Goal: Task Accomplishment & Management: Manage account settings

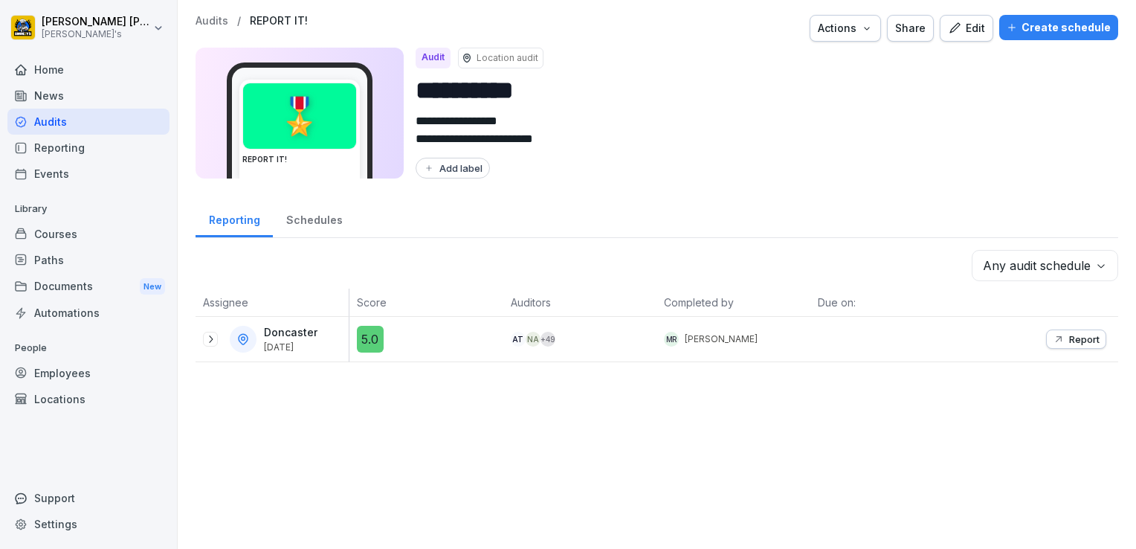
click at [54, 71] on div "Home" at bounding box center [88, 70] width 162 height 26
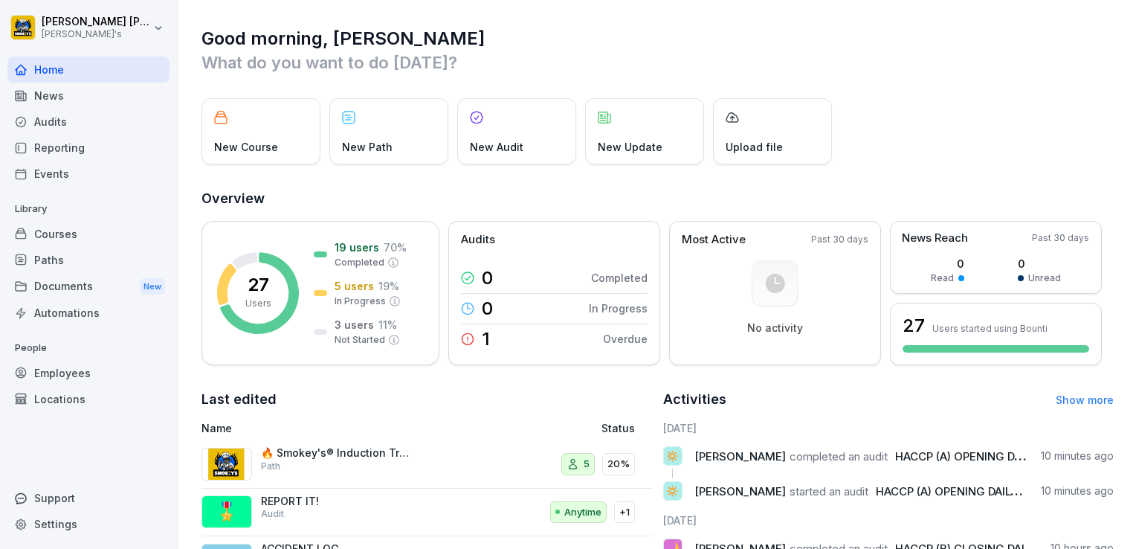
click at [71, 375] on div "Employees" at bounding box center [88, 373] width 162 height 26
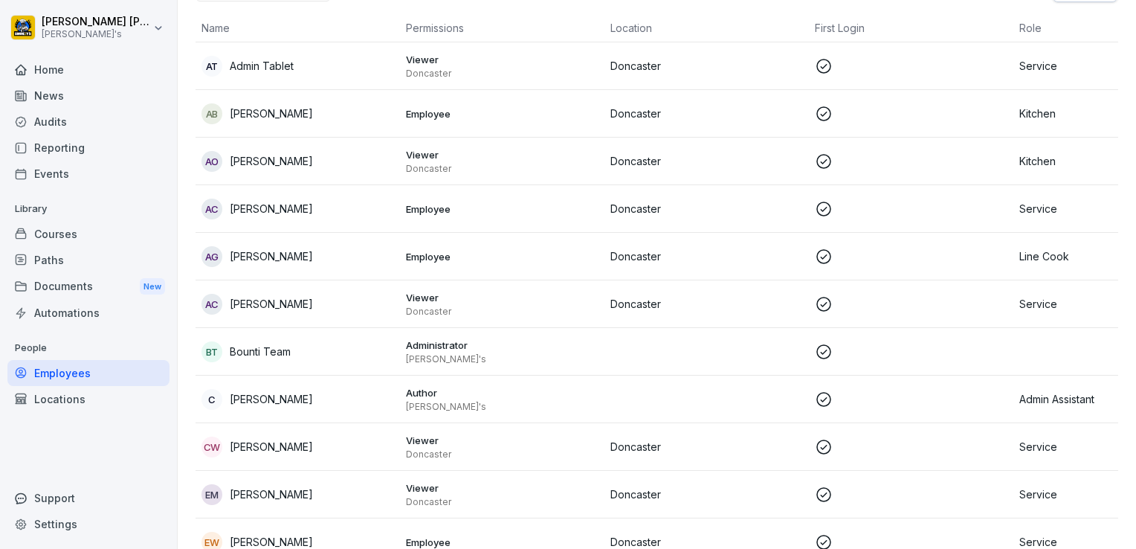
scroll to position [135, 0]
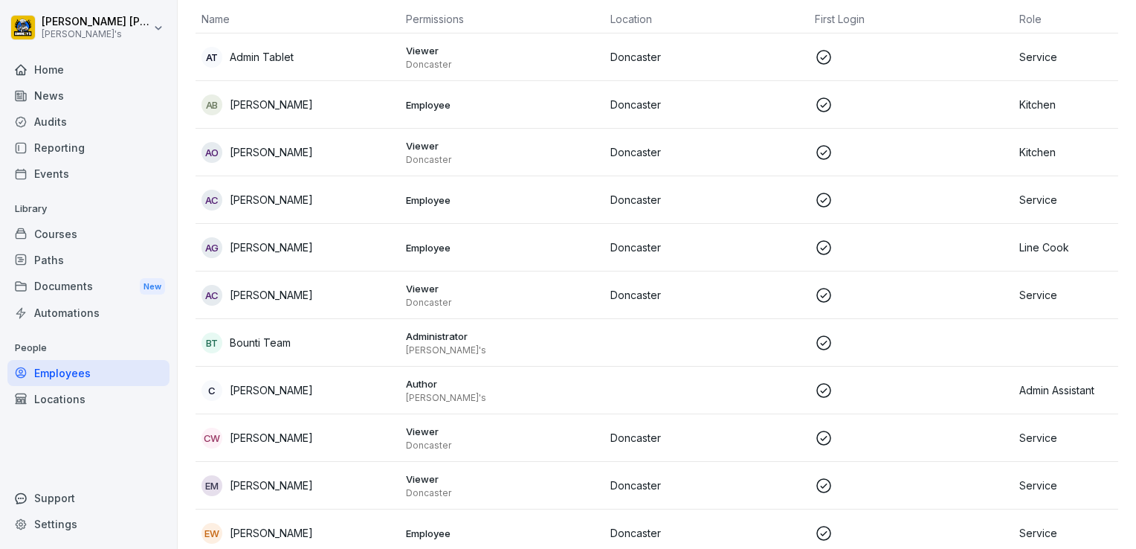
click at [1031, 435] on p "Service" at bounding box center [1115, 438] width 193 height 16
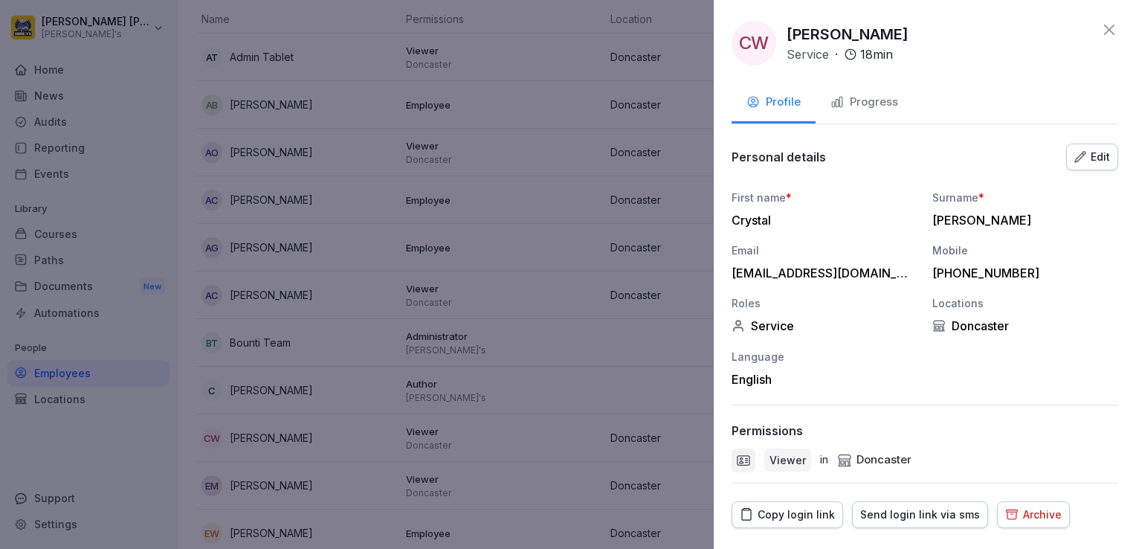
click at [1038, 513] on div "Archive" at bounding box center [1033, 514] width 57 height 16
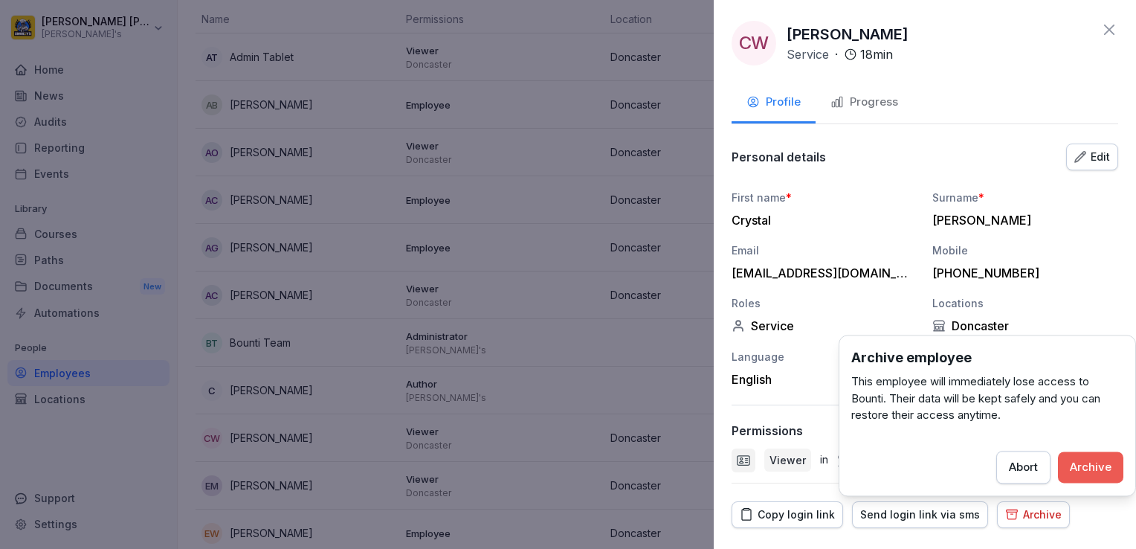
click at [1088, 465] on div "Archive" at bounding box center [1091, 467] width 42 height 16
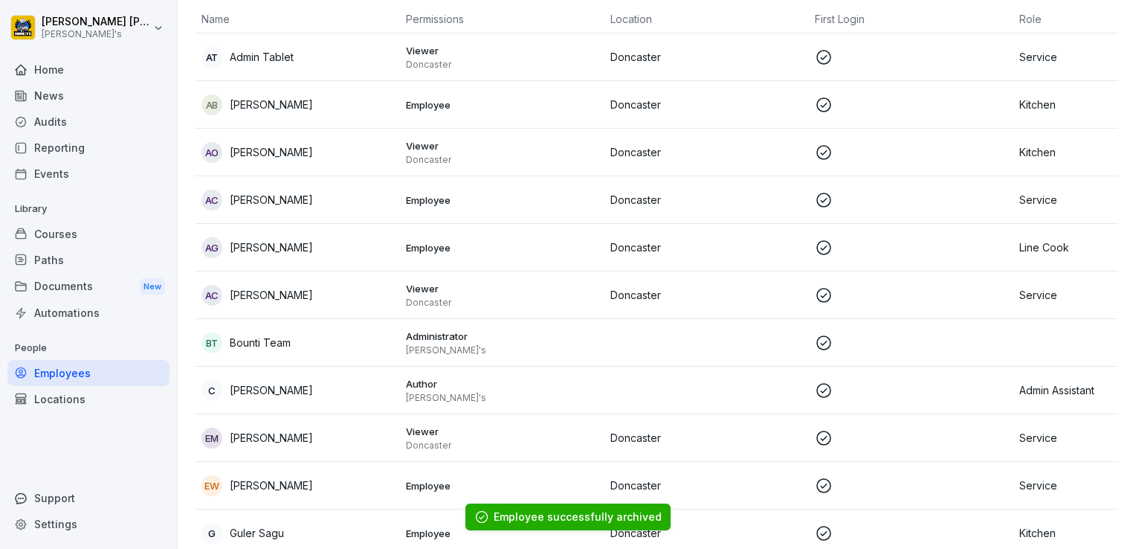
click at [39, 66] on div "Home" at bounding box center [88, 70] width 162 height 26
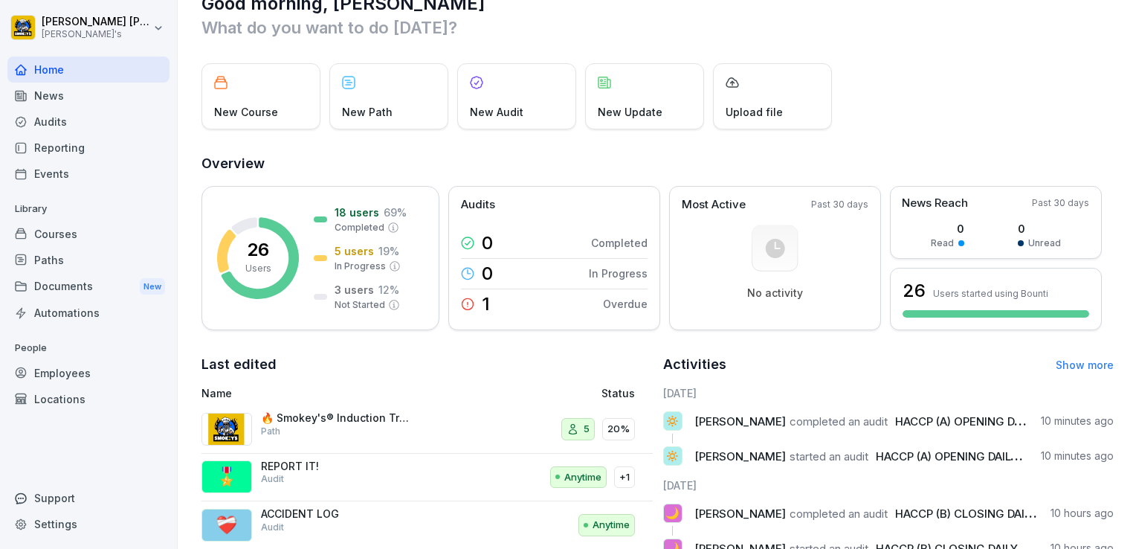
scroll to position [19, 0]
